Goal: Check status: Check status

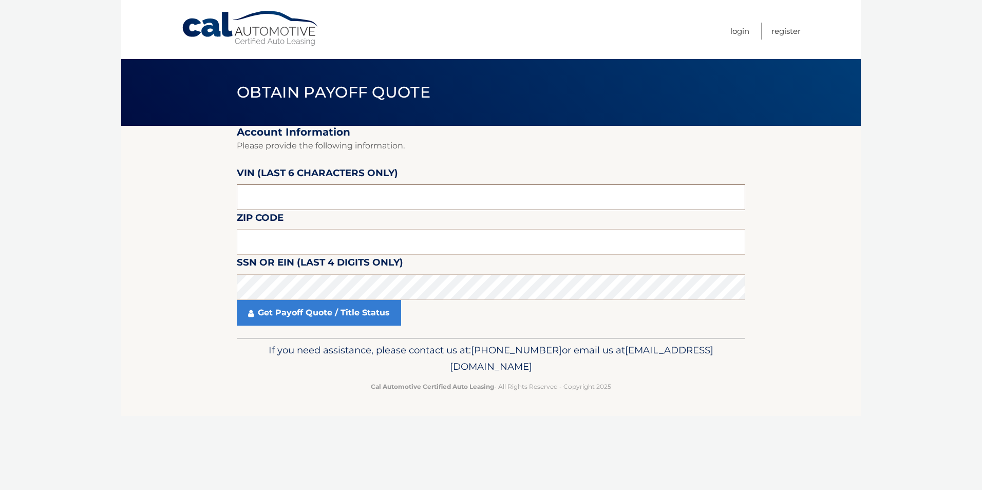
click at [288, 197] on input "text" at bounding box center [491, 197] width 508 height 26
click at [263, 198] on input "text" at bounding box center [491, 197] width 508 height 26
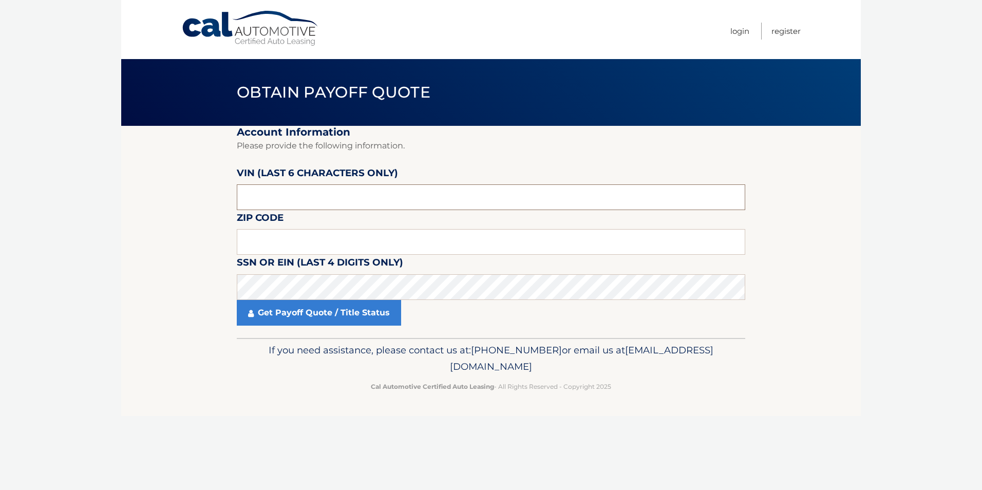
paste input "529813"
type input "529813"
click at [300, 252] on input "text" at bounding box center [491, 242] width 508 height 26
type input "14215"
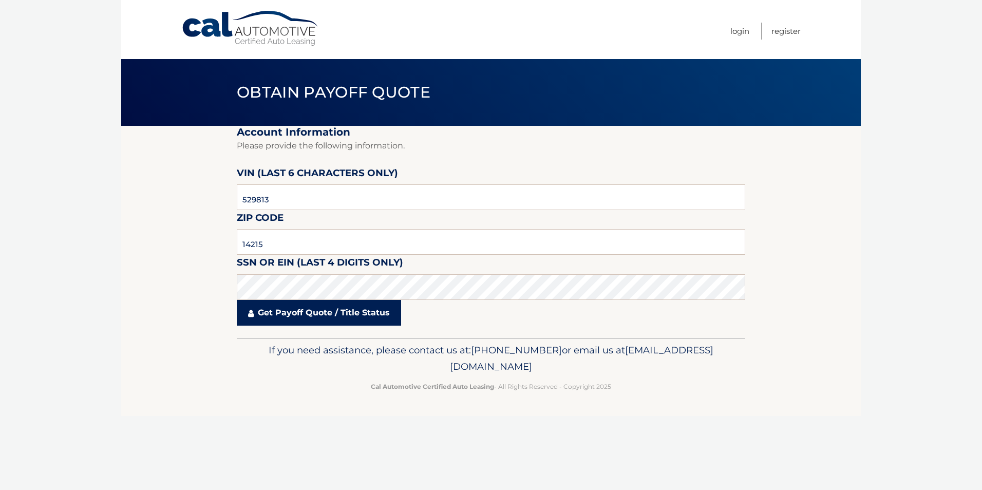
click at [276, 302] on link "Get Payoff Quote / Title Status" at bounding box center [319, 313] width 164 height 26
click at [275, 313] on body "Cal Automotive Menu Login Register Obtain Payoff Quote" at bounding box center [491, 245] width 982 height 490
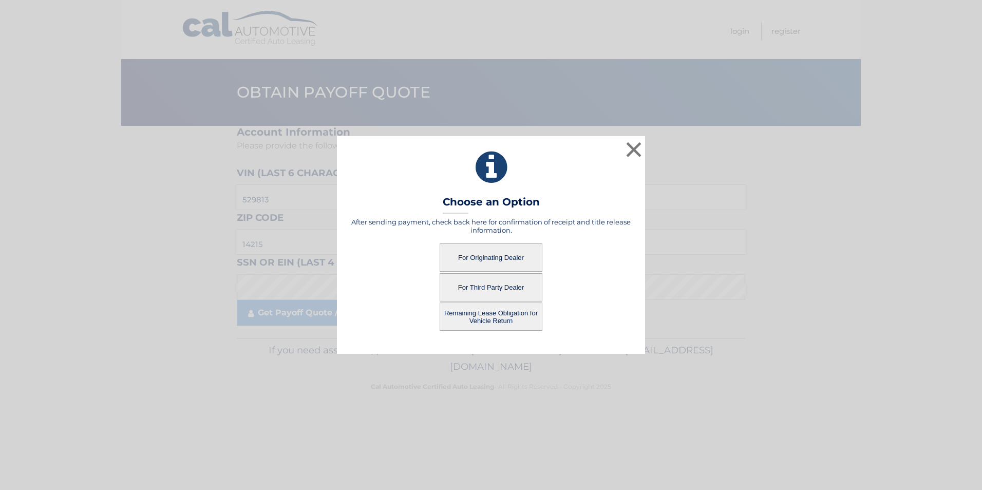
click at [520, 319] on button "Remaining Lease Obligation for Vehicle Return" at bounding box center [491, 316] width 103 height 28
click at [463, 314] on button "Remaining Lease Obligation for Vehicle Return" at bounding box center [491, 316] width 103 height 28
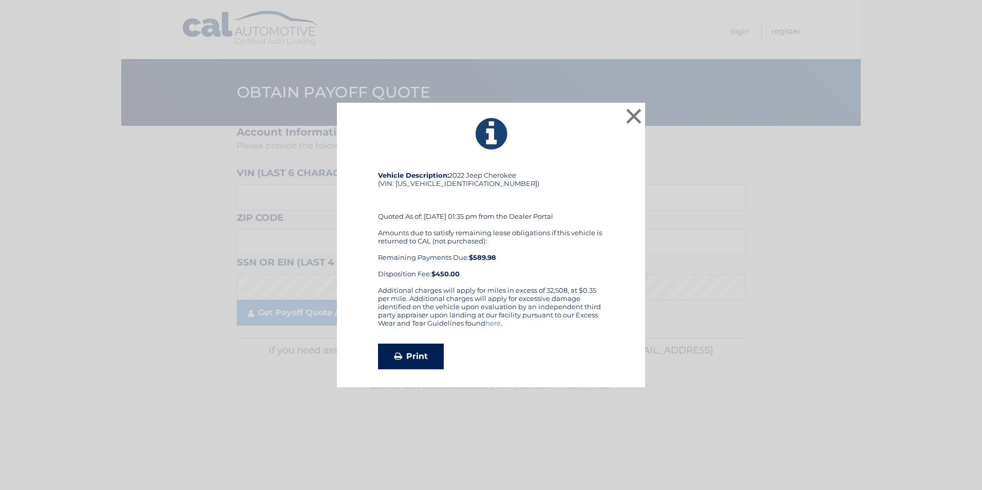
click at [410, 349] on link "Print" at bounding box center [411, 357] width 66 height 26
click at [634, 111] on button "×" at bounding box center [633, 116] width 21 height 21
